Goal: Find specific page/section

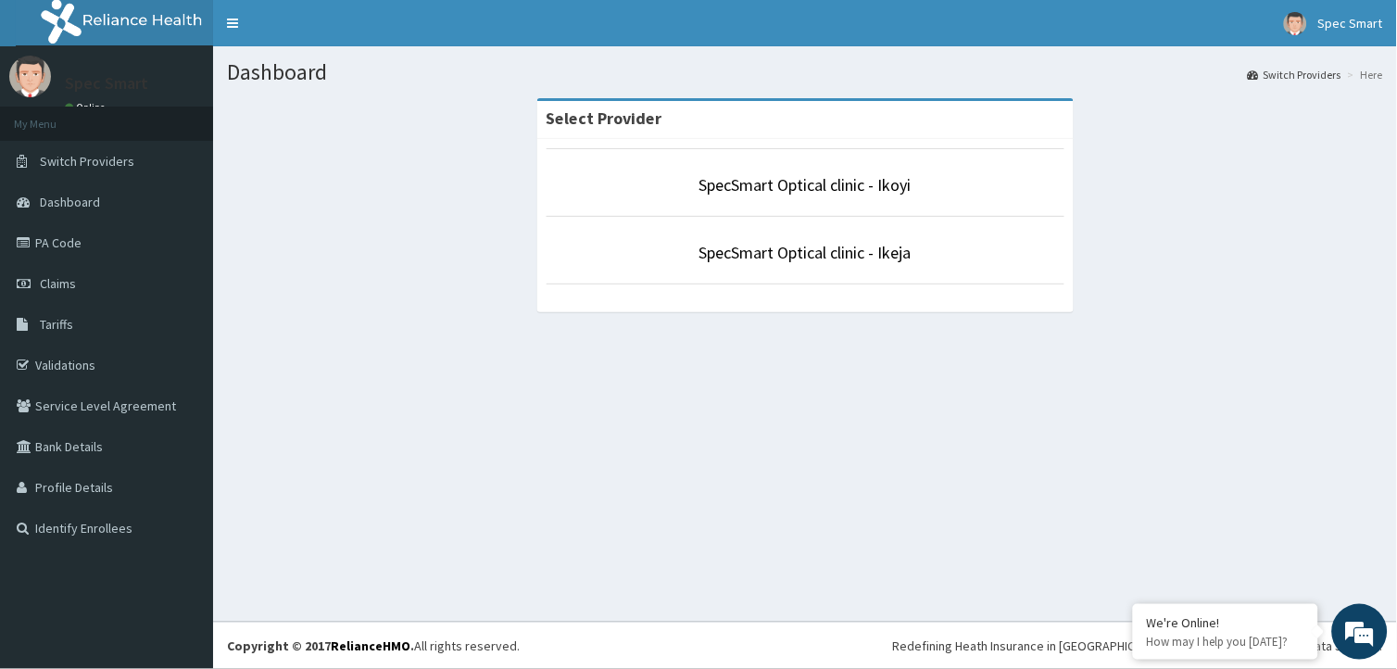
click at [914, 238] on li "SpecSmart Optical clinic - Ikeja" at bounding box center [806, 250] width 518 height 69
click at [862, 253] on link "SpecSmart Optical clinic - Ikeja" at bounding box center [806, 252] width 212 height 21
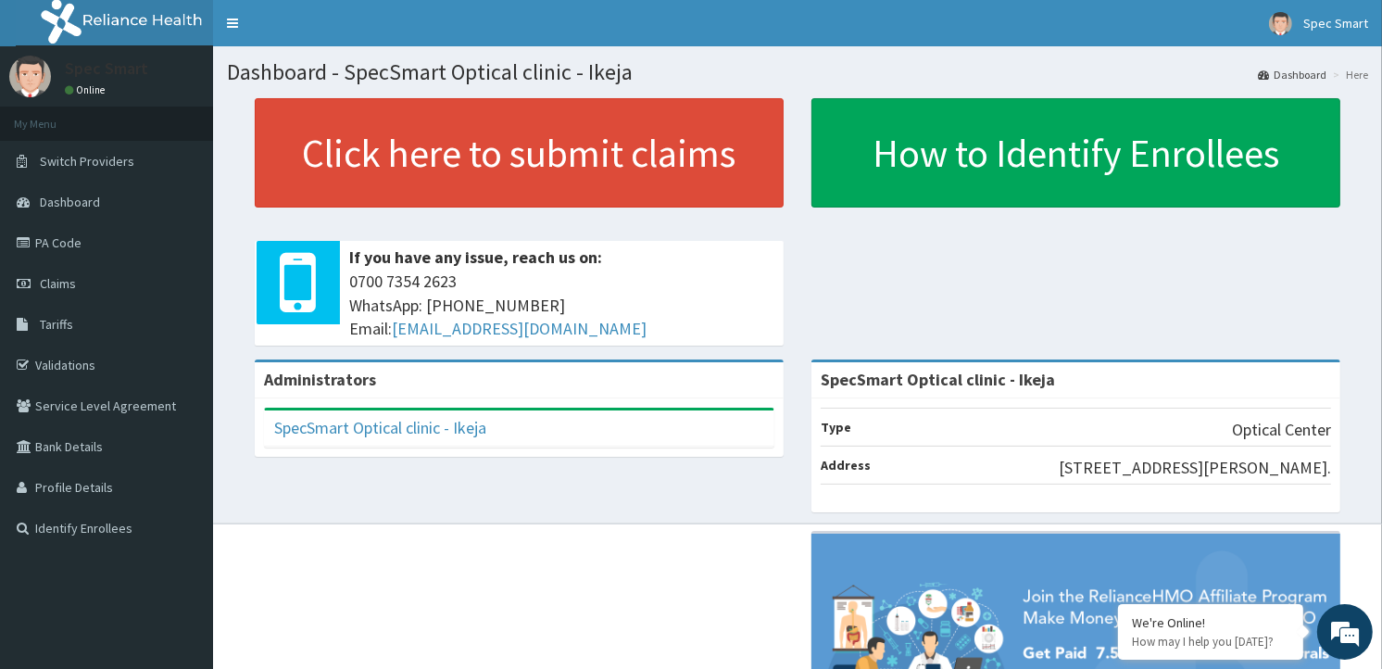
click at [977, 254] on div "Click here to submit claims If you have any issue, reach us on: [PHONE_NUMBER] …" at bounding box center [798, 228] width 1142 height 261
click at [930, 252] on div "Click here to submit claims If you have any issue, reach us on: [PHONE_NUMBER] …" at bounding box center [798, 228] width 1142 height 261
click at [69, 205] on span "Dashboard" at bounding box center [70, 202] width 60 height 17
click at [56, 243] on link "PA Code" at bounding box center [106, 242] width 213 height 41
click at [100, 232] on link "PA Code" at bounding box center [106, 242] width 213 height 41
